Goal: Task Accomplishment & Management: Use online tool/utility

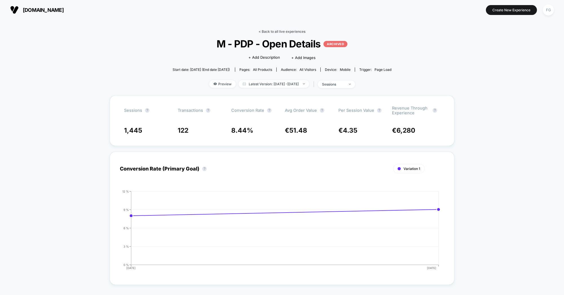
click at [283, 33] on link "< Back to all live experiences" at bounding box center [282, 31] width 47 height 4
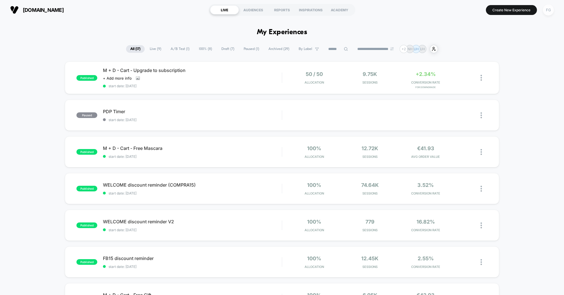
click at [550, 10] on div "FG" at bounding box center [548, 10] width 11 height 11
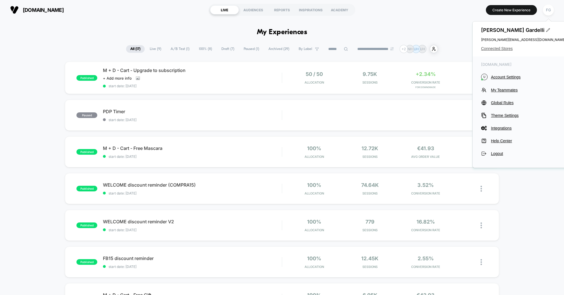
click at [499, 48] on span "Connected Stores" at bounding box center [523, 48] width 85 height 5
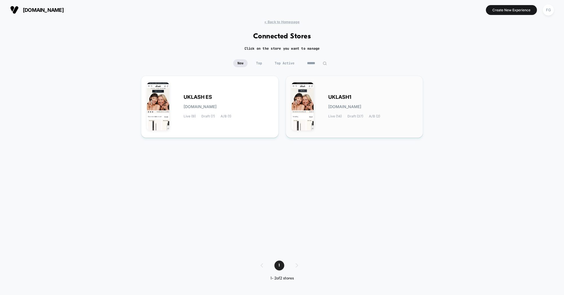
click at [335, 90] on div "UKLASH1 [DOMAIN_NAME] Live (14) Draft (37) A/B (2)" at bounding box center [355, 106] width 126 height 50
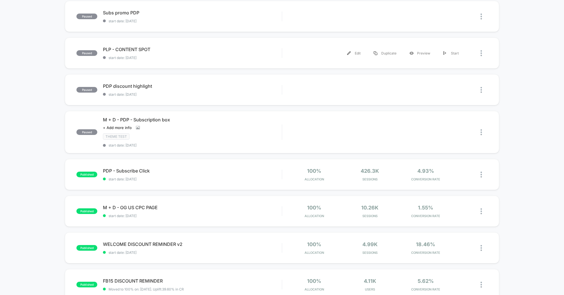
scroll to position [227, 0]
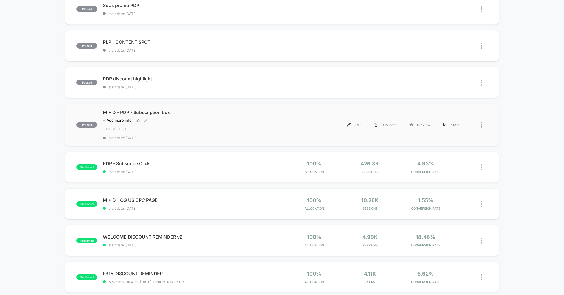
click at [235, 122] on div "M + D - PDP - Subscription box Click to view images Click to edit experience de…" at bounding box center [192, 124] width 179 height 30
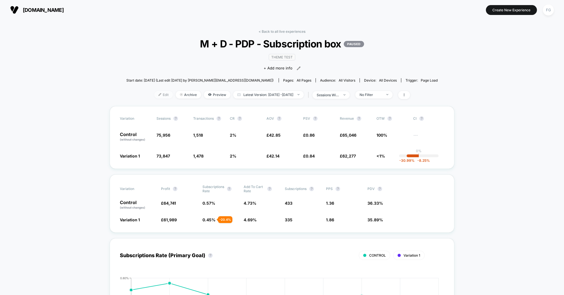
click at [154, 94] on span "Edit" at bounding box center [163, 95] width 19 height 8
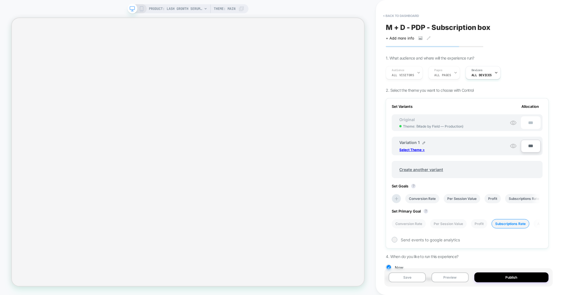
scroll to position [0, 1]
click at [411, 149] on p "Select Theme >" at bounding box center [411, 149] width 25 height 4
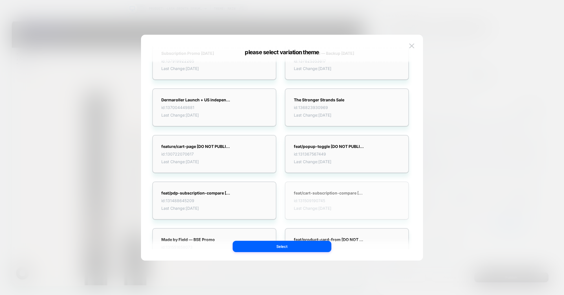
scroll to position [0, 0]
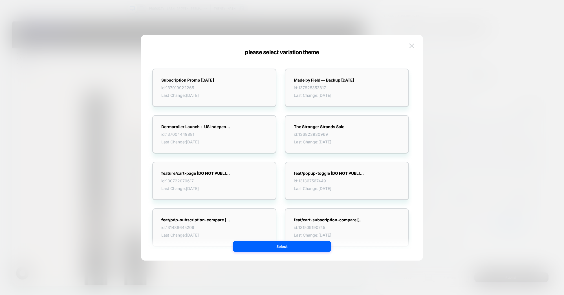
click at [412, 45] on img at bounding box center [411, 45] width 5 height 5
